Goal: Transaction & Acquisition: Purchase product/service

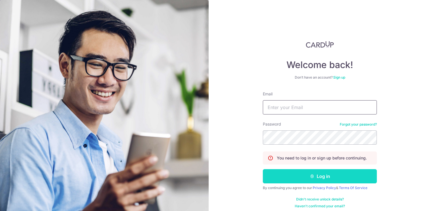
type input "Sheerwan01@gmail.com"
click at [323, 175] on button "Log in" at bounding box center [320, 176] width 114 height 14
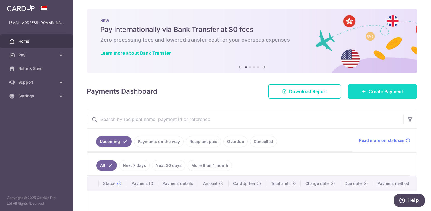
click at [375, 88] on link "Create Payment" at bounding box center [383, 91] width 70 height 14
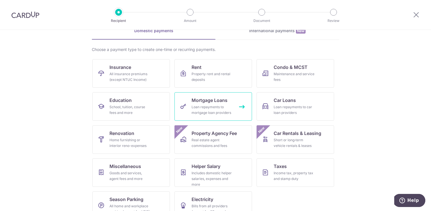
scroll to position [44, 0]
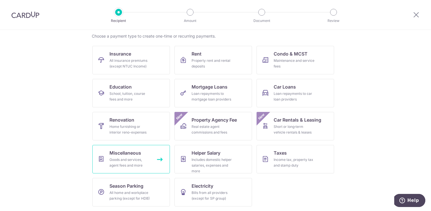
click at [149, 160] on div "Goods and services, agent fees and more" at bounding box center [130, 162] width 41 height 11
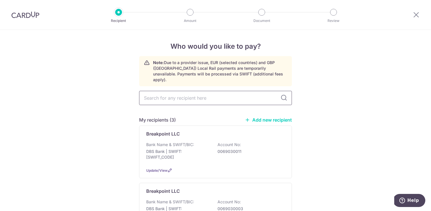
click at [185, 95] on input "text" at bounding box center [215, 98] width 153 height 14
click at [268, 117] on link "Add new recipient" at bounding box center [268, 120] width 47 height 6
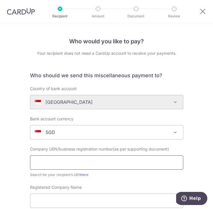
click at [113, 162] on input "text" at bounding box center [106, 162] width 153 height 14
paste input "A+R8/4.&482'#)2$#0#?OOXOOP>P@"
type input "A+R8/4.&482'#)2$#0#?OOXOOP>P@"
drag, startPoint x: 128, startPoint y: 162, endPoint x: 24, endPoint y: 158, distance: 104.2
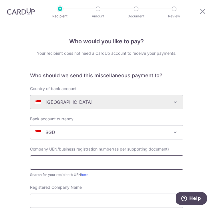
click at [71, 159] on input "text" at bounding box center [106, 162] width 153 height 14
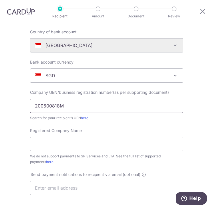
scroll to position [64, 0]
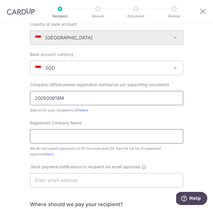
type input "200500818M"
click at [105, 136] on input "Registered Company Name" at bounding box center [106, 136] width 153 height 14
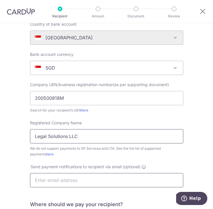
type input "Legal Solutions LLC"
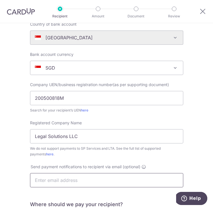
click at [95, 177] on input "text" at bounding box center [106, 180] width 153 height 14
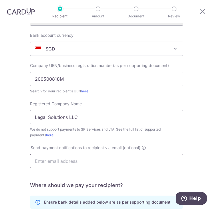
scroll to position [92, 0]
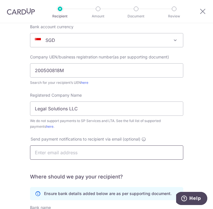
click at [148, 156] on input "text" at bounding box center [106, 152] width 153 height 14
click at [147, 152] on input "text" at bounding box center [106, 152] width 153 height 14
click at [125, 151] on input "text" at bounding box center [106, 152] width 153 height 14
paste input "PingPing.Goh@kennedyslaw.com"
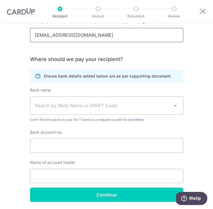
scroll to position [215, 0]
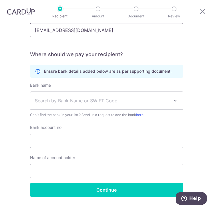
type input "PingPing.Goh@kennedyslaw.com"
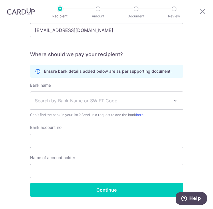
click at [99, 104] on span "Search by Bank Name or SWIFT Code" at bounding box center [106, 101] width 152 height 18
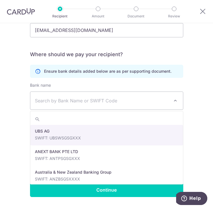
click at [84, 120] on input "search" at bounding box center [106, 119] width 152 height 11
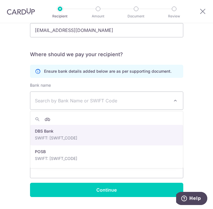
type input "d"
type input "dbs"
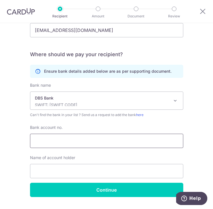
select select "6"
click at [90, 136] on input "Bank account no." at bounding box center [106, 141] width 153 height 14
paste input "OOLQ?QPQ?T"
type input "OOLQ?QPQ?T"
drag, startPoint x: 98, startPoint y: 141, endPoint x: -2, endPoint y: 135, distance: 100.0
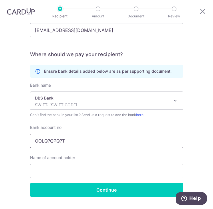
click at [0, 135] on html "Recipient Amount Document Review Who would you like to pay? Your recipient does…" at bounding box center [106, 104] width 213 height 209
paste input "text"
drag, startPoint x: 80, startPoint y: 143, endPoint x: 8, endPoint y: 137, distance: 72.4
click at [8, 137] on div "Who would you like to pay? Your recipient does not need a CardUp account to rec…" at bounding box center [106, 16] width 213 height 415
click at [101, 140] on input "Bank account no." at bounding box center [106, 141] width 153 height 14
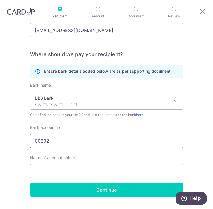
click at [131, 138] on input "00392" at bounding box center [106, 141] width 153 height 14
click at [130, 142] on input "00392" at bounding box center [106, 141] width 153 height 14
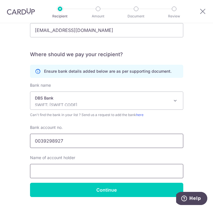
type input "0039298927"
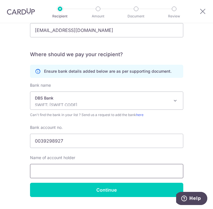
click at [120, 169] on input "text" at bounding box center [106, 171] width 153 height 14
click at [128, 168] on input "text" at bounding box center [106, 171] width 153 height 14
paste input "$%&'(#)*(+,-*./#$$0"
type input "$%&'(#)*(+,-*./#$$0"
drag, startPoint x: 141, startPoint y: 174, endPoint x: -2, endPoint y: 161, distance: 143.5
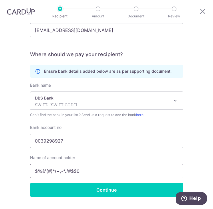
click at [0, 161] on html "Recipient Amount Document Review Who would you like to pay? Your recipient does…" at bounding box center [106, 104] width 213 height 209
type input "Legal Solutions LLC"
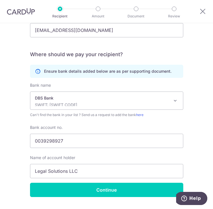
click at [70, 162] on div "Name of account holder Legal Solutions LLC" at bounding box center [106, 166] width 153 height 23
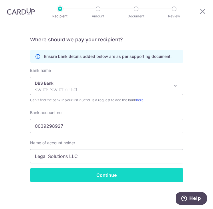
click at [120, 181] on input "Continue" at bounding box center [106, 175] width 153 height 14
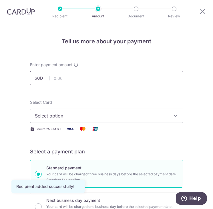
click at [117, 80] on input "text" at bounding box center [106, 78] width 153 height 14
type input "1,825.75"
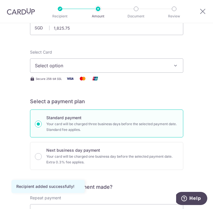
scroll to position [52, 0]
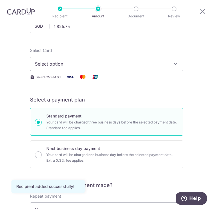
click at [137, 69] on button "Select option" at bounding box center [106, 64] width 153 height 14
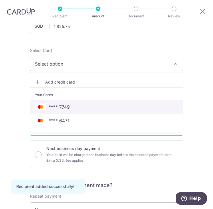
click at [84, 104] on span "**** 7749" at bounding box center [106, 107] width 143 height 7
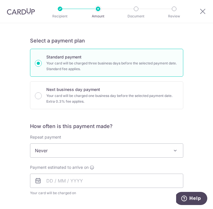
scroll to position [116, 0]
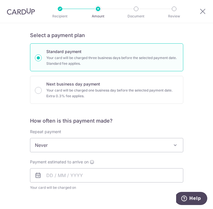
click at [99, 139] on span "Never" at bounding box center [106, 145] width 152 height 14
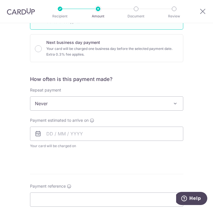
scroll to position [181, 0]
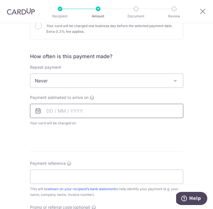
click at [83, 115] on input "text" at bounding box center [106, 111] width 153 height 14
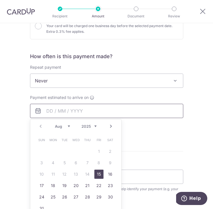
click at [74, 107] on input "text" at bounding box center [106, 111] width 153 height 14
click at [99, 174] on link "15" at bounding box center [98, 174] width 9 height 9
type input "15/08/2025"
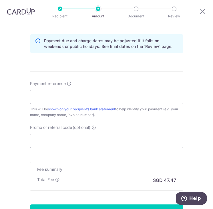
scroll to position [286, 0]
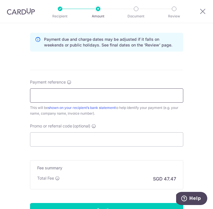
click at [122, 100] on input "Payment reference" at bounding box center [106, 95] width 153 height 14
click at [51, 95] on input "LSO1741266" at bounding box center [106, 95] width 153 height 14
click at [87, 96] on input "LSO174/1266" at bounding box center [106, 95] width 153 height 14
type input "LSO174/1266657/KT2"
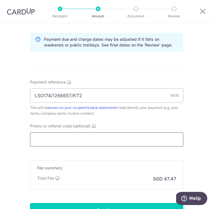
click at [109, 134] on input "Promo or referral code (optional)" at bounding box center [106, 139] width 153 height 14
paste input "OFF225"
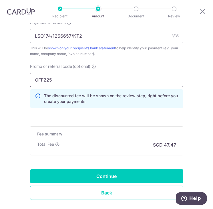
scroll to position [377, 0]
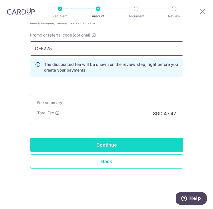
type input "OFF225"
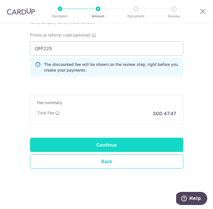
click at [127, 141] on input "Continue" at bounding box center [106, 145] width 153 height 14
type input "Create Schedule"
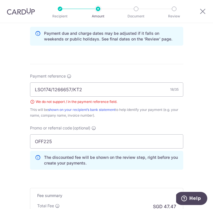
scroll to position [288, 0]
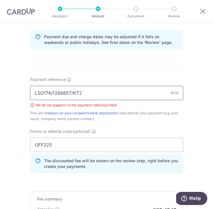
click at [53, 93] on input "LSO174/1266657/KT2" at bounding box center [106, 93] width 153 height 14
click at [71, 94] on input "LSO1741266657/KT2" at bounding box center [106, 93] width 153 height 14
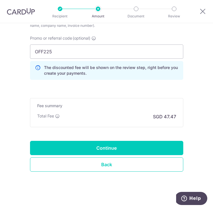
scroll to position [385, 0]
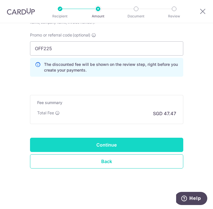
type input "LSO1741266657KT2"
click at [129, 146] on input "Continue" at bounding box center [106, 145] width 153 height 14
type input "Create Schedule"
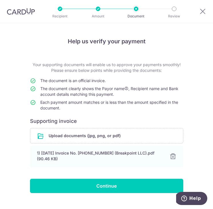
scroll to position [11, 0]
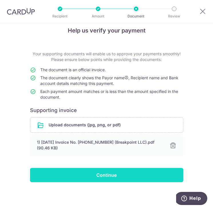
click at [109, 175] on input "Continue" at bounding box center [106, 175] width 153 height 14
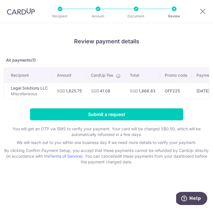
click at [167, 99] on td "OFF225" at bounding box center [176, 91] width 32 height 16
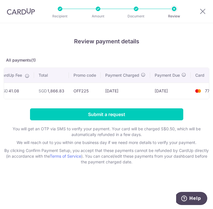
scroll to position [0, 106]
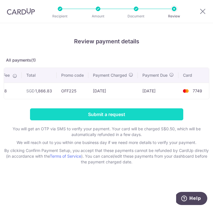
click at [146, 113] on input "Submit a request" at bounding box center [106, 114] width 153 height 12
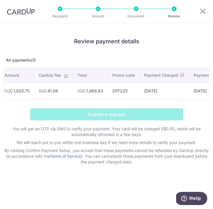
scroll to position [0, 0]
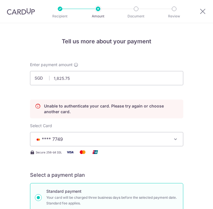
scroll to position [76, 0]
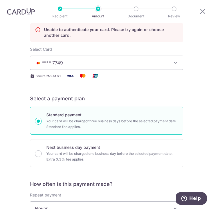
click at [96, 64] on span "**** 7749" at bounding box center [102, 62] width 135 height 7
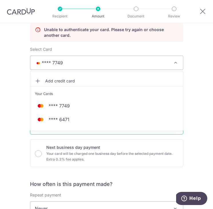
click at [97, 52] on div "Select Card **** 7749 Add credit card Your Cards **** 7749 **** 6471" at bounding box center [106, 58] width 153 height 23
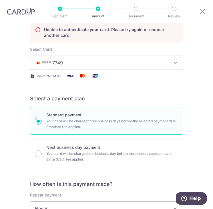
click at [87, 59] on span "**** 7749" at bounding box center [102, 62] width 135 height 7
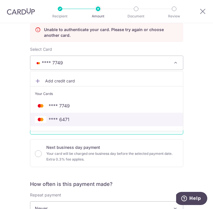
click at [75, 116] on span "**** 6471" at bounding box center [106, 119] width 143 height 7
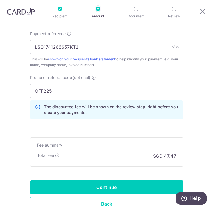
scroll to position [400, 0]
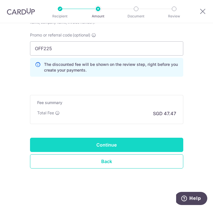
click at [133, 142] on input "Continue" at bounding box center [106, 145] width 153 height 14
type input "Update Schedule"
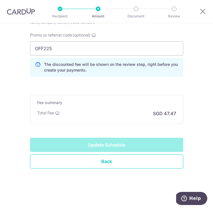
drag, startPoint x: 133, startPoint y: 142, endPoint x: 133, endPoint y: 133, distance: 8.8
click at [133, 142] on div "Update Schedule" at bounding box center [106, 145] width 153 height 14
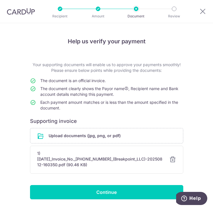
scroll to position [11, 0]
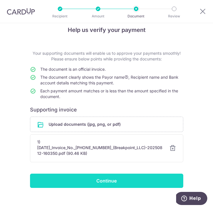
click at [121, 175] on input "Continue" at bounding box center [106, 181] width 153 height 14
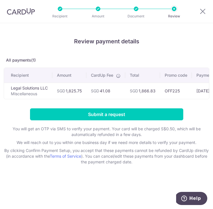
click at [146, 59] on p "All payments(1)" at bounding box center [106, 60] width 205 height 6
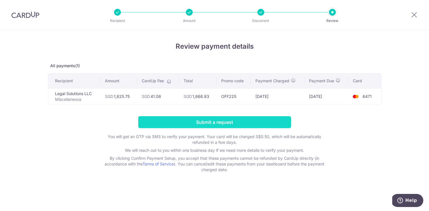
click at [212, 122] on input "Submit a request" at bounding box center [214, 122] width 153 height 12
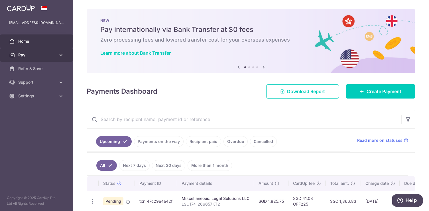
click at [66, 54] on link "Pay" at bounding box center [36, 55] width 73 height 14
click at [65, 54] on link "Pay" at bounding box center [36, 55] width 73 height 14
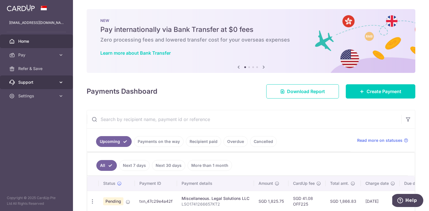
click at [60, 85] on link "Support" at bounding box center [36, 83] width 73 height 14
click at [61, 86] on link "Support" at bounding box center [36, 83] width 73 height 14
click at [61, 103] on aside "sheerwan01@gmail.com Home Pay Payments Recipients Cards Refer & Save Support FA…" at bounding box center [36, 105] width 73 height 211
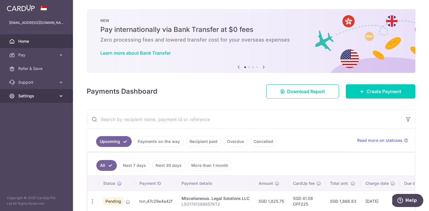
click at [61, 101] on link "Settings" at bounding box center [36, 96] width 73 height 14
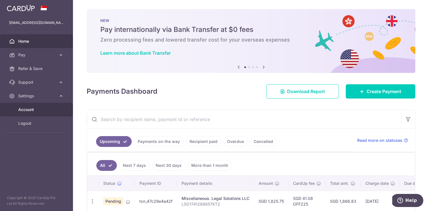
click at [52, 110] on span "Account" at bounding box center [37, 110] width 38 height 6
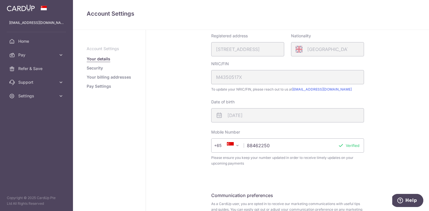
scroll to position [94, 0]
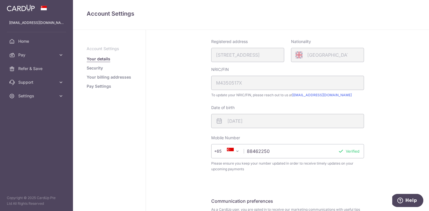
click at [246, 56] on div "Registered address 66, SOUTH BUONA VISTA ROAD, 01, 72, SINGAPORE, 118175" at bounding box center [247, 50] width 73 height 23
click at [253, 83] on div "NRIC/FIN M4350517X" at bounding box center [287, 78] width 153 height 23
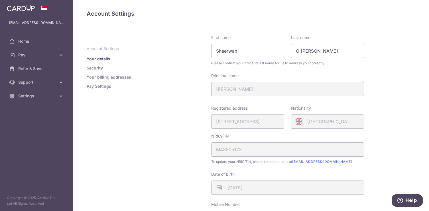
scroll to position [0, 0]
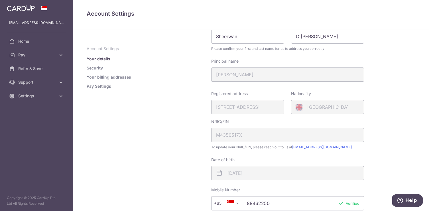
click at [240, 108] on div "Registered address 66, SOUTH BUONA VISTA ROAD, 01, 72, SINGAPORE, 118175" at bounding box center [247, 102] width 73 height 23
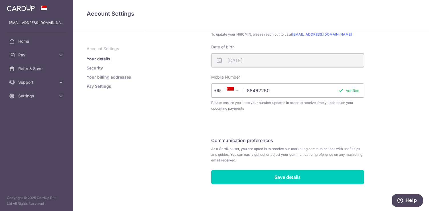
scroll to position [147, 0]
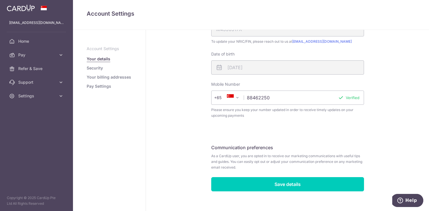
click at [101, 76] on link "Your billing addresses" at bounding box center [109, 77] width 45 height 6
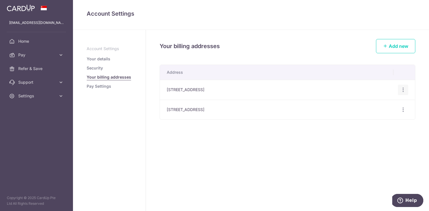
click at [402, 91] on icon "button" at bounding box center [404, 90] width 6 height 6
click at [384, 120] on span "Delete address" at bounding box center [384, 119] width 39 height 7
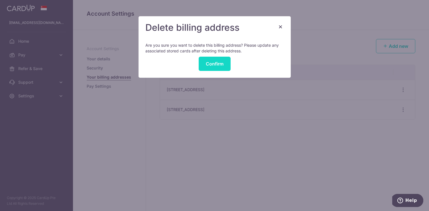
click at [216, 64] on button "Confirm" at bounding box center [215, 64] width 32 height 14
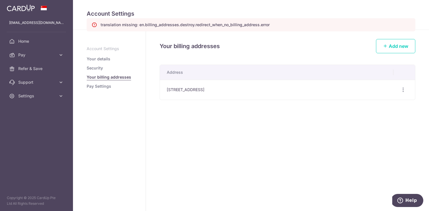
click at [100, 70] on link "Security" at bounding box center [95, 68] width 16 height 6
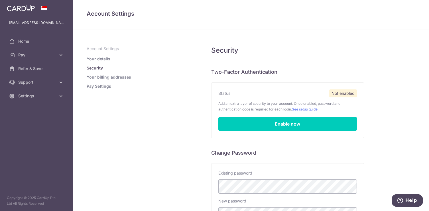
click at [99, 83] on ul "Account Settings Your details Security Your billing addresses Pay Settings" at bounding box center [109, 67] width 45 height 43
click at [99, 86] on link "Pay Settings" at bounding box center [99, 87] width 25 height 6
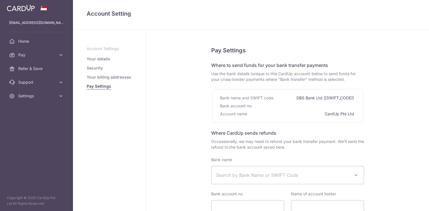
select select
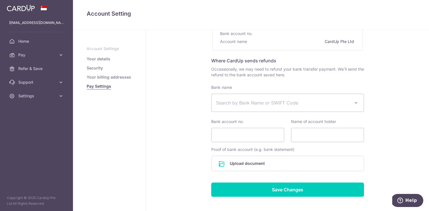
scroll to position [74, 0]
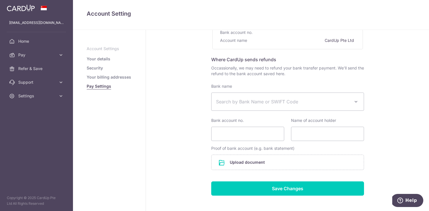
click at [263, 103] on span "Search by Bank Name or SWIFT Code" at bounding box center [283, 101] width 134 height 7
click at [262, 86] on div "Bank name UBS AG ANEXT BANK PTE LTD Australia & New Zealand Banking Group BANGK…" at bounding box center [287, 97] width 153 height 27
click at [263, 103] on span "Search by Bank Name or SWIFT Code" at bounding box center [283, 101] width 134 height 7
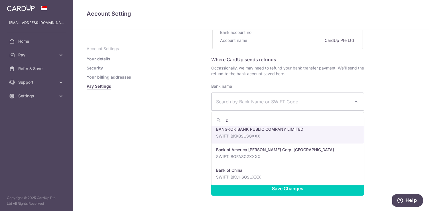
scroll to position [0, 0]
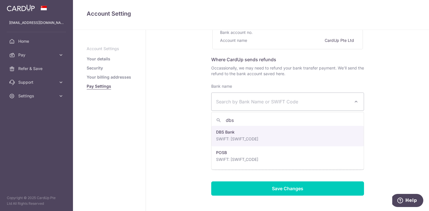
type input "dbs"
select select "6"
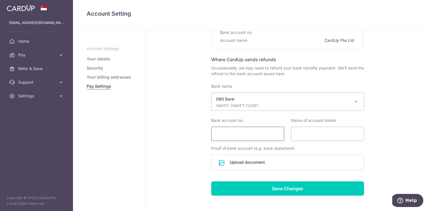
click at [243, 138] on input "Bank account no." at bounding box center [247, 134] width 73 height 14
click at [237, 135] on input "Bank account no." at bounding box center [247, 134] width 73 height 14
type input "2716209989"
click at [320, 135] on input "Name of account holder" at bounding box center [327, 134] width 73 height 14
type input "Sheerwan"
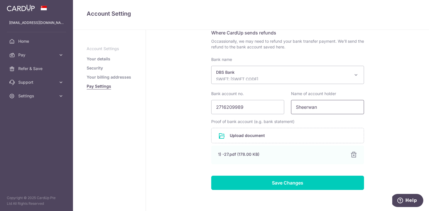
scroll to position [101, 0]
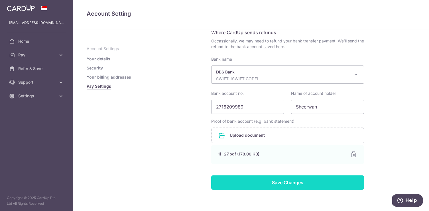
click at [294, 184] on input "Save Changes" at bounding box center [287, 183] width 153 height 14
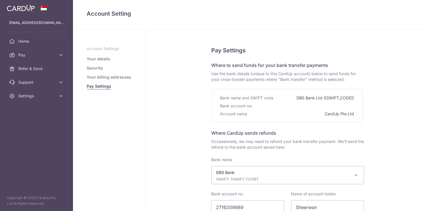
select select "6"
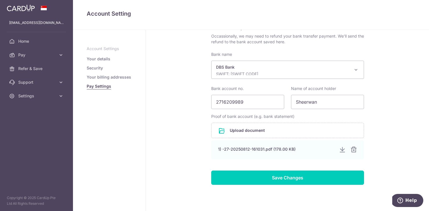
scroll to position [122, 0]
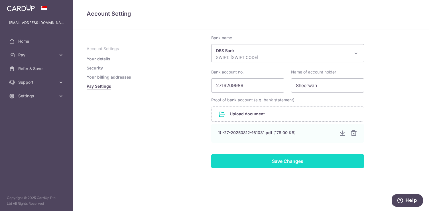
click at [277, 163] on input "Save Changes" at bounding box center [287, 161] width 153 height 14
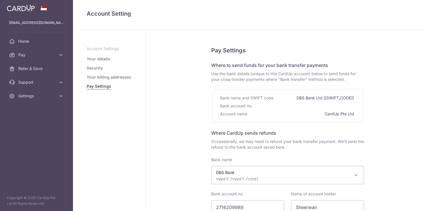
select select "6"
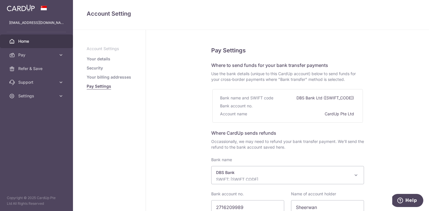
click at [24, 39] on span "Home" at bounding box center [37, 42] width 38 height 6
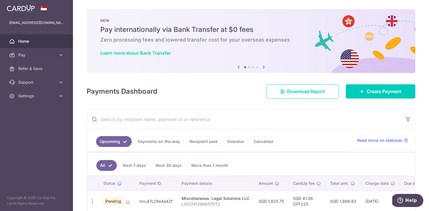
scroll to position [29, 0]
